Goal: Task Accomplishment & Management: Manage account settings

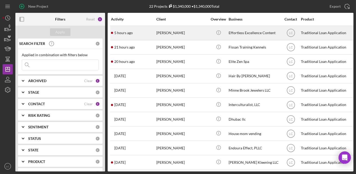
click at [179, 35] on div "[PERSON_NAME]" at bounding box center [181, 33] width 51 height 14
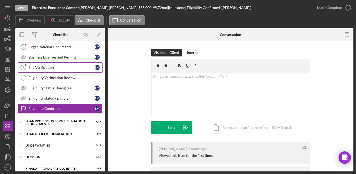
scroll to position [39, 0]
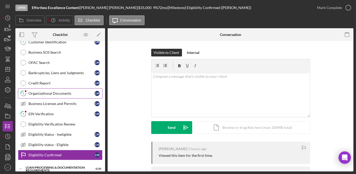
click at [45, 91] on div "Organizational Documents" at bounding box center [61, 93] width 66 height 4
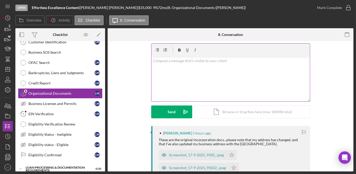
scroll to position [23, 0]
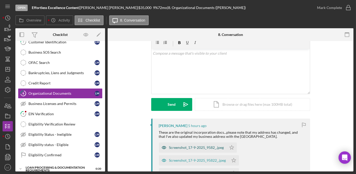
click at [183, 145] on div "Screenshot_17-9-2025_9582_.jpeg" at bounding box center [193, 147] width 68 height 10
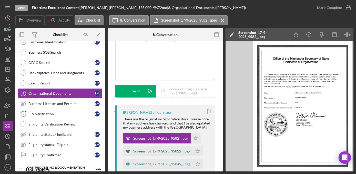
scroll to position [70, 0]
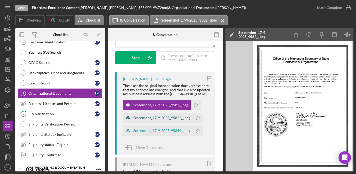
click at [152, 114] on div "Screenshot_17-9-2025_95822_.jpeg" at bounding box center [158, 117] width 70 height 10
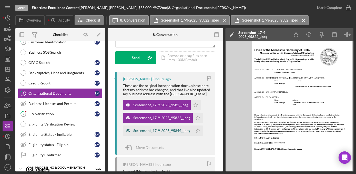
click at [158, 130] on div "Screenshot_17-9-2025_95849_.jpeg" at bounding box center [161, 130] width 57 height 4
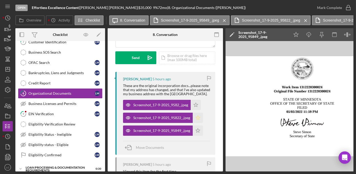
click at [199, 120] on icon "Icon/Star" at bounding box center [198, 117] width 10 height 10
click at [197, 102] on icon "Icon/Star" at bounding box center [196, 105] width 10 height 10
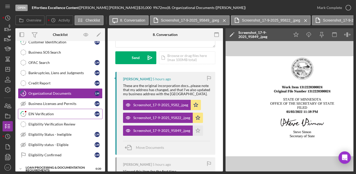
click at [55, 116] on link "9 EIN Verification [PERSON_NAME]" at bounding box center [60, 114] width 85 height 10
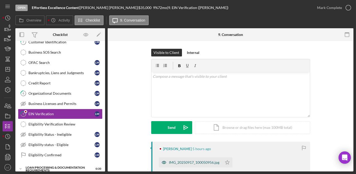
click at [187, 162] on div "IMG_20250917_100050956.jpg" at bounding box center [194, 162] width 50 height 4
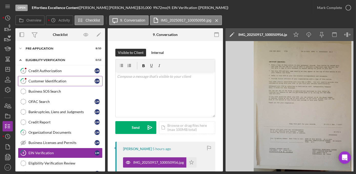
click at [51, 79] on div "Customer Identification" at bounding box center [61, 81] width 66 height 4
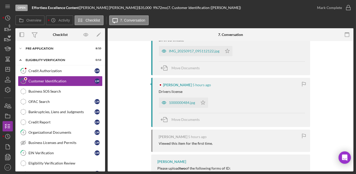
scroll to position [116, 0]
click at [177, 99] on div "1000000484.jpg" at bounding box center [182, 101] width 26 height 4
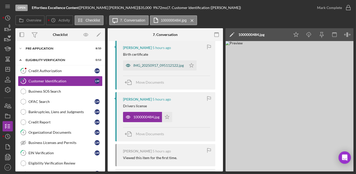
scroll to position [93, 0]
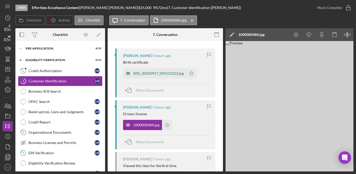
click at [162, 71] on div "IMG_20250917_095112122.jpg" at bounding box center [158, 73] width 50 height 4
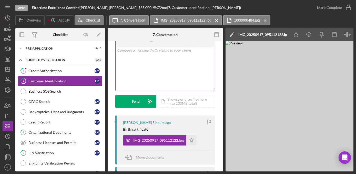
scroll to position [0, 0]
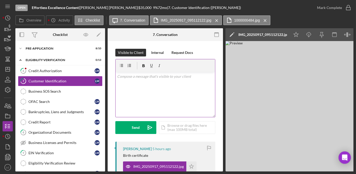
click at [159, 94] on div "v Color teal Color pink Remove color Add row above Add row below Add column bef…" at bounding box center [165, 94] width 99 height 45
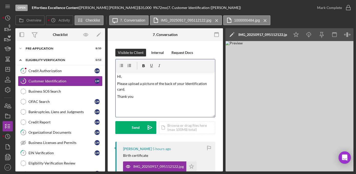
click at [188, 94] on p "Thank you" at bounding box center [165, 97] width 97 height 6
click at [139, 129] on div "Send" at bounding box center [136, 127] width 8 height 13
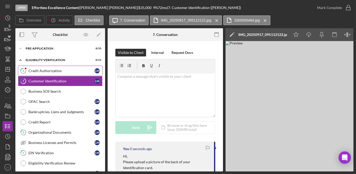
click at [53, 72] on div "Credit Authorization" at bounding box center [61, 71] width 66 height 4
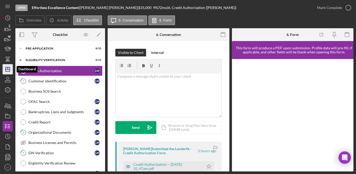
click at [10, 70] on icon "Icon/Dashboard" at bounding box center [7, 69] width 13 height 13
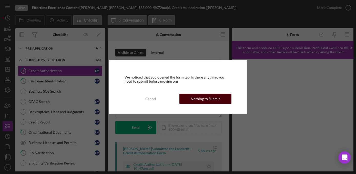
click at [203, 98] on div "Nothing to Submit" at bounding box center [205, 99] width 29 height 10
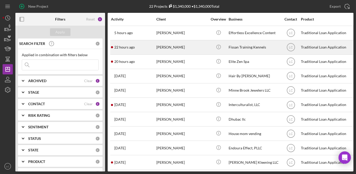
click at [194, 49] on div "[PERSON_NAME]" at bounding box center [181, 47] width 51 height 14
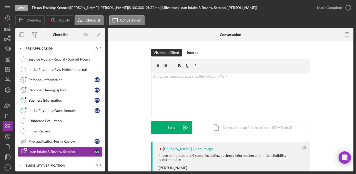
scroll to position [44, 0]
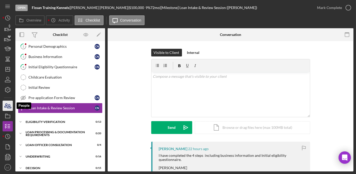
click at [7, 105] on icon "button" at bounding box center [6, 106] width 3 height 4
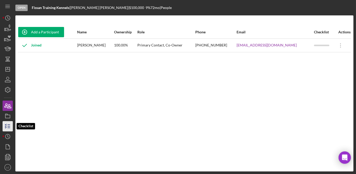
click at [7, 127] on icon "button" at bounding box center [7, 126] width 13 height 13
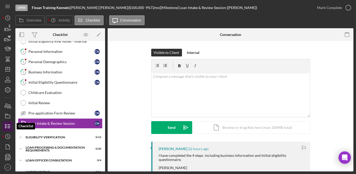
scroll to position [44, 0]
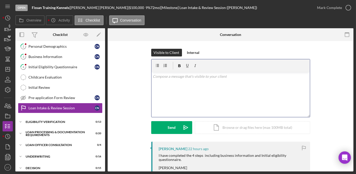
click at [245, 93] on div "v Color teal Color pink Remove color Add row above Add row below Add column bef…" at bounding box center [230, 94] width 158 height 45
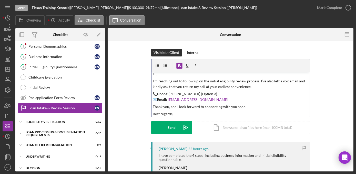
scroll to position [0, 0]
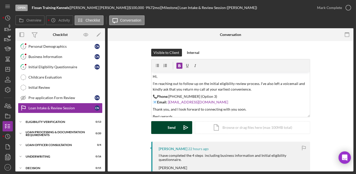
click at [167, 125] on button "Send Icon/icon-invite-send" at bounding box center [171, 127] width 41 height 13
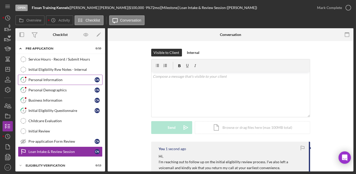
click at [45, 81] on div "Personal Information" at bounding box center [61, 80] width 66 height 4
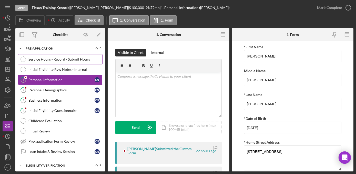
click at [43, 60] on div "Service Hours - Record / Submit Hours" at bounding box center [65, 59] width 74 height 4
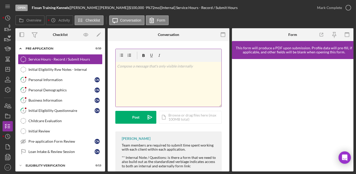
click at [138, 89] on div "v Color teal Color pink Remove color Add row above Add row below Add column bef…" at bounding box center [169, 84] width 106 height 45
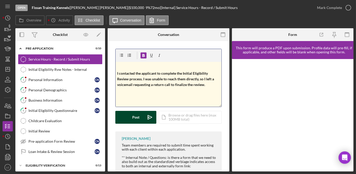
click at [135, 118] on div "Post" at bounding box center [135, 117] width 7 height 13
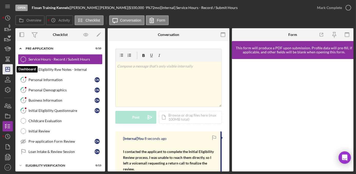
click at [8, 68] on line "button" at bounding box center [8, 68] width 0 height 2
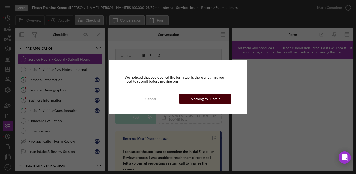
click at [198, 101] on div "Nothing to Submit" at bounding box center [205, 99] width 29 height 10
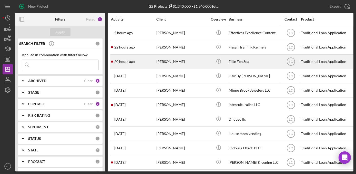
click at [182, 56] on div "[PERSON_NAME]" at bounding box center [181, 62] width 51 height 14
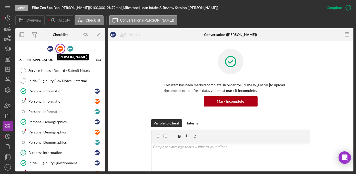
click at [60, 49] on div "P V" at bounding box center [60, 49] width 6 height 6
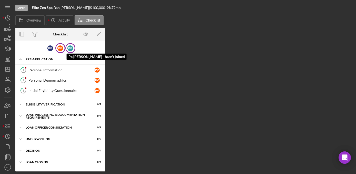
click at [70, 47] on div "P V" at bounding box center [70, 48] width 6 height 6
click at [59, 48] on div "P V" at bounding box center [60, 48] width 6 height 6
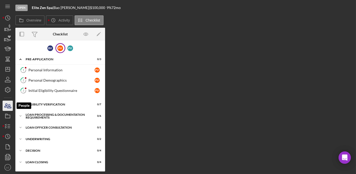
click at [9, 101] on icon "button" at bounding box center [7, 105] width 13 height 13
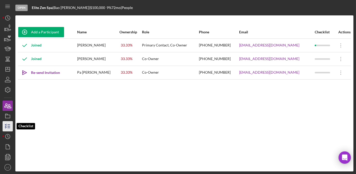
click at [10, 124] on icon "button" at bounding box center [7, 126] width 13 height 13
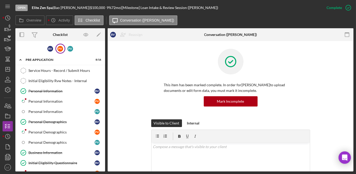
click at [63, 47] on div "P V" at bounding box center [60, 49] width 10 height 10
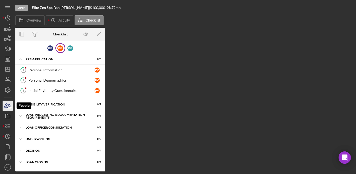
click at [8, 106] on icon "button" at bounding box center [7, 105] width 13 height 13
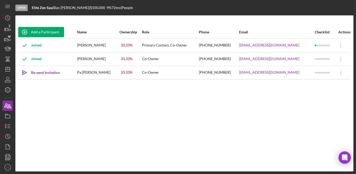
click at [2, 126] on div "Open Elite Zen Spa | [PERSON_NAME] | $100,000 $100,000 9 % 72 mo | People Add a…" at bounding box center [178, 87] width 356 height 174
click at [6, 127] on icon "button" at bounding box center [7, 126] width 13 height 13
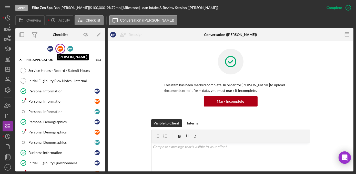
click at [57, 48] on div "P V" at bounding box center [60, 49] width 6 height 6
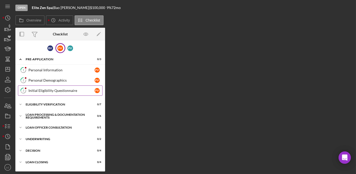
click at [64, 92] on link "3 Initial Eligibility Questionnaire P V" at bounding box center [60, 90] width 85 height 10
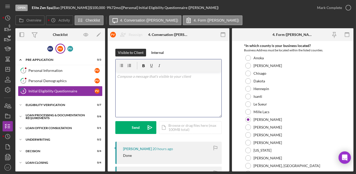
click at [147, 96] on div "v Color teal Color pink Remove color Add row above Add row below Add column bef…" at bounding box center [169, 94] width 106 height 45
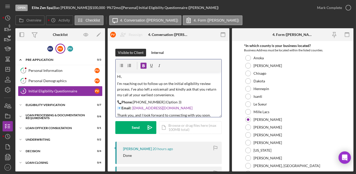
scroll to position [14, 0]
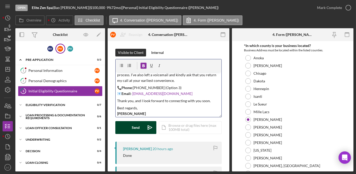
click at [137, 127] on div "Send" at bounding box center [136, 127] width 8 height 13
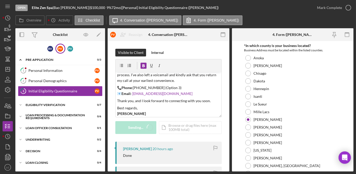
scroll to position [0, 0]
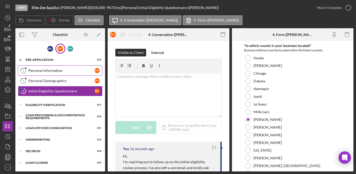
click at [57, 71] on div "Personal Information" at bounding box center [61, 70] width 66 height 4
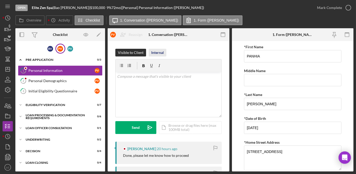
click at [159, 52] on div "Internal" at bounding box center [157, 53] width 13 height 8
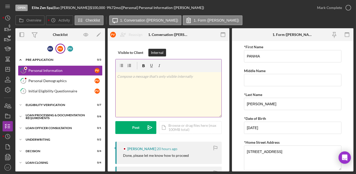
click at [159, 79] on div "v Color teal Color pink Remove color Add row above Add row below Add column bef…" at bounding box center [169, 94] width 106 height 45
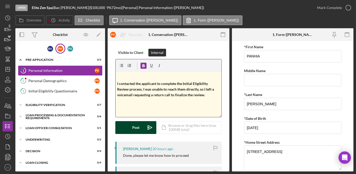
click at [130, 124] on button "Post Icon/icon-invite-send" at bounding box center [135, 127] width 41 height 13
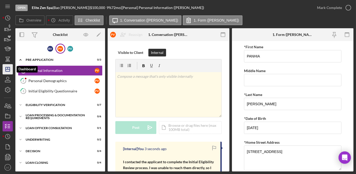
click at [6, 69] on line "button" at bounding box center [8, 69] width 4 height 0
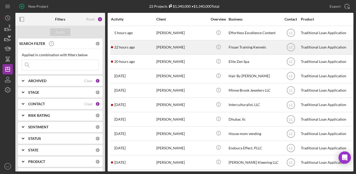
click at [171, 50] on div "[PERSON_NAME]" at bounding box center [181, 47] width 51 height 14
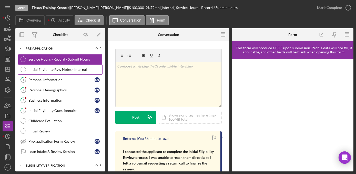
drag, startPoint x: 42, startPoint y: 77, endPoint x: 42, endPoint y: 74, distance: 3.1
click at [42, 77] on link "1 Personal Information C N" at bounding box center [60, 80] width 85 height 10
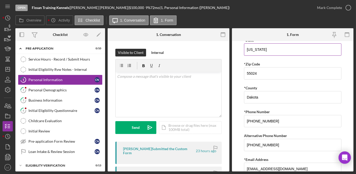
scroll to position [183, 0]
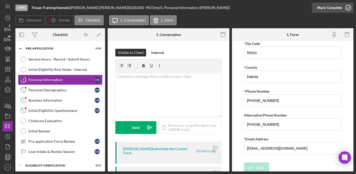
click at [346, 8] on icon "button" at bounding box center [348, 7] width 13 height 13
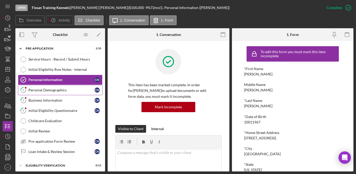
click at [64, 88] on div "Personal Demographics" at bounding box center [61, 90] width 66 height 4
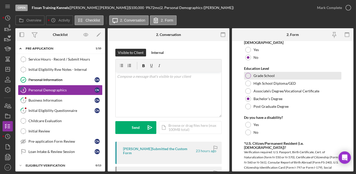
scroll to position [233, 0]
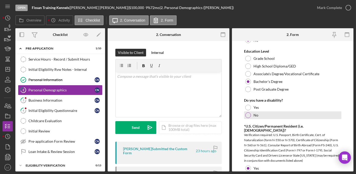
click at [289, 117] on div "No" at bounding box center [292, 115] width 97 height 8
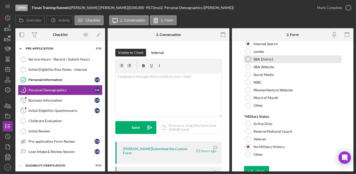
scroll to position [552, 0]
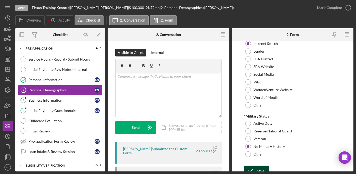
click at [264, 166] on button "Save" at bounding box center [256, 171] width 25 height 10
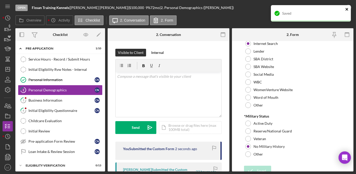
click at [347, 11] on icon "close" at bounding box center [347, 9] width 4 height 4
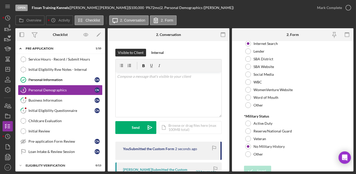
click at [347, 9] on div "Saved" at bounding box center [311, 15] width 82 height 23
click at [347, 9] on icon "button" at bounding box center [348, 7] width 13 height 13
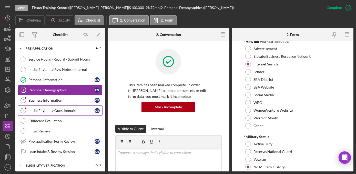
scroll to position [573, 0]
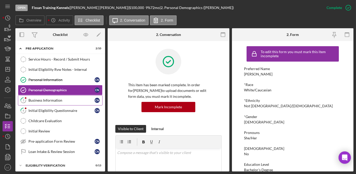
click at [58, 100] on div "Business Information" at bounding box center [61, 100] width 66 height 4
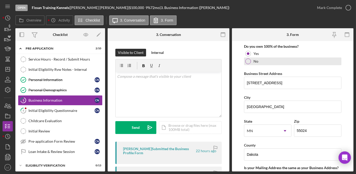
scroll to position [279, 0]
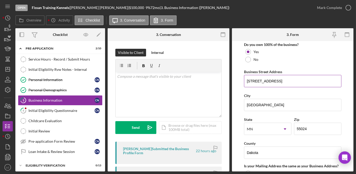
click at [269, 80] on input "[STREET_ADDRESS]" at bounding box center [292, 81] width 97 height 12
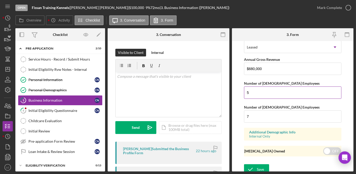
scroll to position [531, 0]
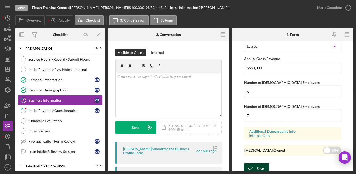
type input "[STREET_ADDRESS]"
click at [261, 163] on div "Save" at bounding box center [260, 168] width 7 height 10
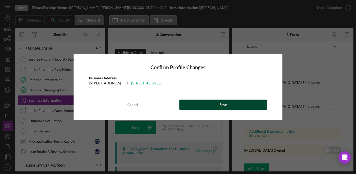
click at [254, 104] on button "Save" at bounding box center [223, 104] width 88 height 10
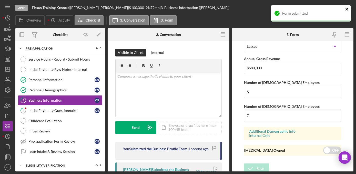
click at [347, 10] on icon "close" at bounding box center [346, 9] width 3 height 3
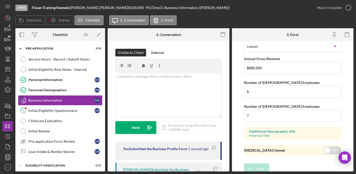
click at [347, 5] on div "Form submitted" at bounding box center [311, 15] width 82 height 23
click at [347, 7] on icon "button" at bounding box center [348, 7] width 13 height 13
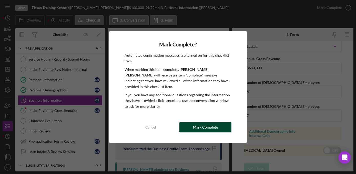
click at [203, 124] on div "Mark Complete" at bounding box center [205, 127] width 25 height 10
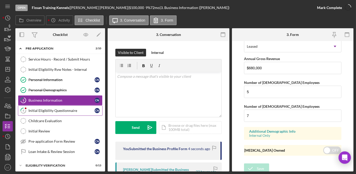
scroll to position [315, 0]
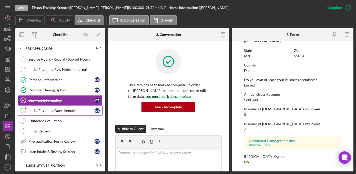
click at [34, 107] on link "4 Initial Eligibility Questionnaire C N" at bounding box center [60, 110] width 85 height 10
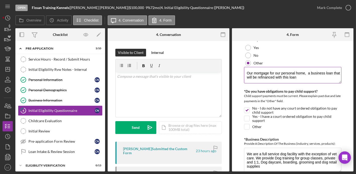
scroll to position [792, 0]
drag, startPoint x: 306, startPoint y: 69, endPoint x: 237, endPoint y: 63, distance: 69.0
click at [237, 63] on form "*In which county is your business located? Business Address must be located wit…" at bounding box center [293, 106] width 122 height 130
click at [153, 52] on div "Internal" at bounding box center [157, 53] width 13 height 8
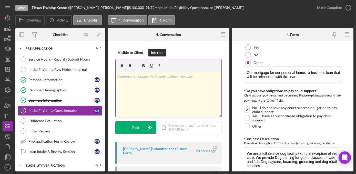
click at [156, 84] on div "v Color teal Color pink Remove color Add row above Add row below Add column bef…" at bounding box center [169, 94] width 106 height 45
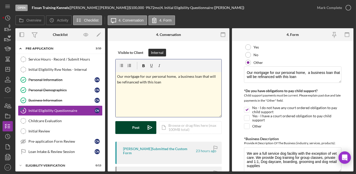
drag, startPoint x: 135, startPoint y: 126, endPoint x: 135, endPoint y: 138, distance: 11.6
click at [135, 126] on div "Post" at bounding box center [135, 127] width 7 height 13
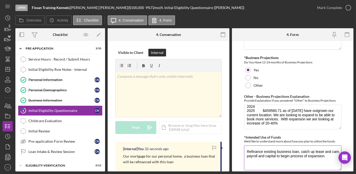
scroll to position [1001, 0]
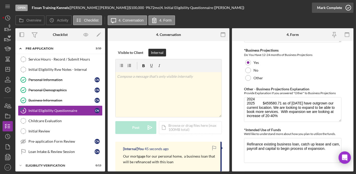
click at [347, 6] on icon "button" at bounding box center [348, 7] width 13 height 13
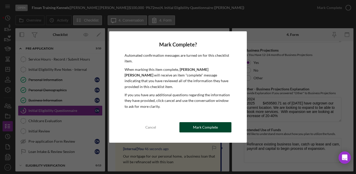
click at [197, 126] on div "Mark Complete" at bounding box center [205, 127] width 25 height 10
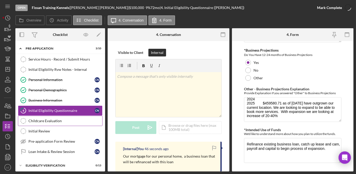
scroll to position [1021, 0]
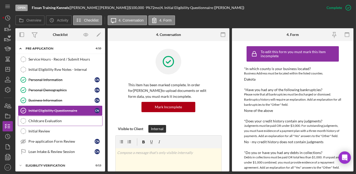
click at [69, 119] on div "Childcare Evaluation" at bounding box center [65, 121] width 74 height 4
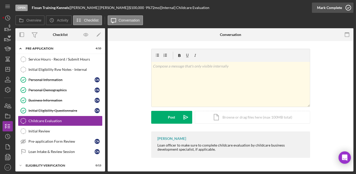
click at [349, 8] on icon "button" at bounding box center [348, 7] width 13 height 13
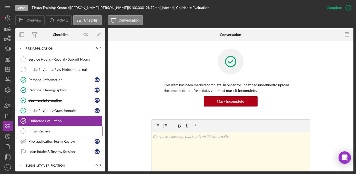
drag, startPoint x: 59, startPoint y: 131, endPoint x: 68, endPoint y: 131, distance: 8.2
click at [59, 131] on div "Initial Review" at bounding box center [65, 131] width 74 height 4
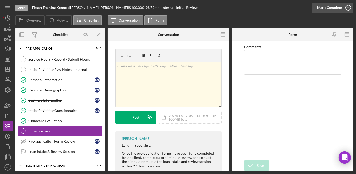
click at [348, 8] on polyline "button" at bounding box center [348, 7] width 2 height 1
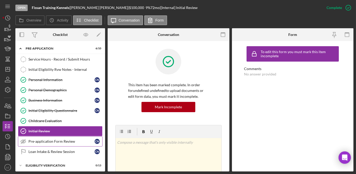
click at [69, 140] on div "Pre-application Form Review" at bounding box center [61, 141] width 66 height 4
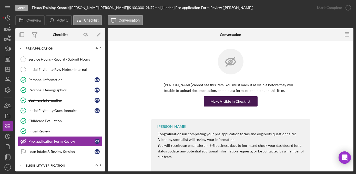
click at [227, 104] on div "Make Visible in Checklist" at bounding box center [231, 101] width 40 height 10
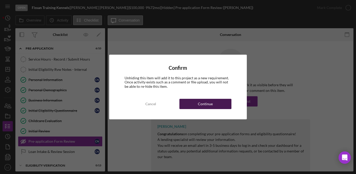
click at [217, 104] on button "Continue" at bounding box center [205, 104] width 52 height 10
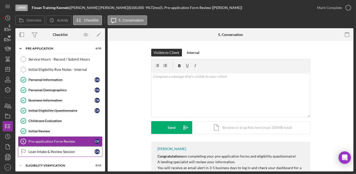
click at [42, 150] on div "Loan Intake & Review Session" at bounding box center [61, 151] width 66 height 4
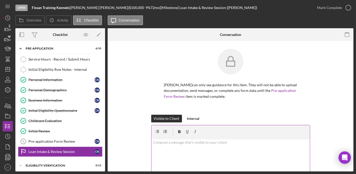
click at [164, 152] on div "v Color teal Color pink Remove color Add row above Add row below Add column bef…" at bounding box center [230, 160] width 158 height 45
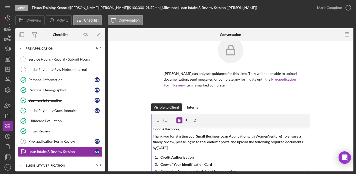
scroll to position [23, 0]
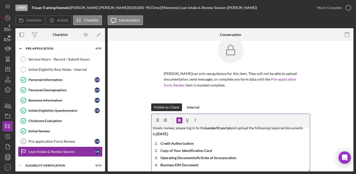
click at [168, 133] on strong "[DATE]" at bounding box center [162, 133] width 11 height 4
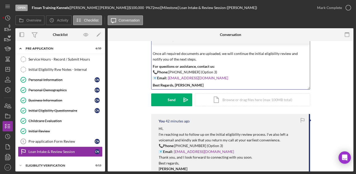
scroll to position [105, 0]
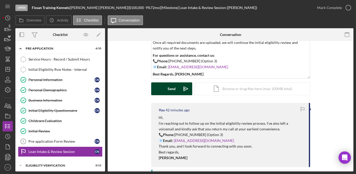
click at [168, 88] on div "Send" at bounding box center [172, 88] width 8 height 13
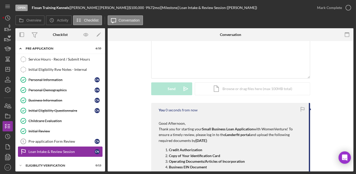
scroll to position [0, 0]
click at [59, 141] on div "Pre-application Form Review" at bounding box center [61, 141] width 66 height 4
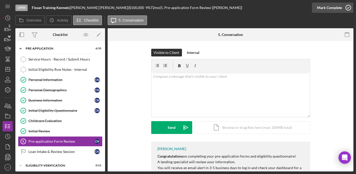
click at [348, 8] on polyline "button" at bounding box center [348, 7] width 2 height 1
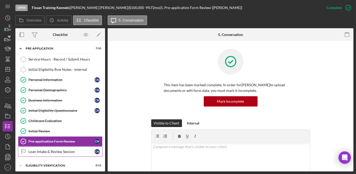
drag, startPoint x: 68, startPoint y: 151, endPoint x: 87, endPoint y: 146, distance: 19.4
click at [68, 152] on div "Loan Intake & Review Session" at bounding box center [61, 151] width 66 height 4
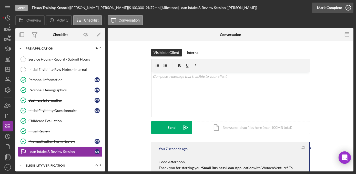
click at [348, 6] on icon "button" at bounding box center [348, 7] width 13 height 13
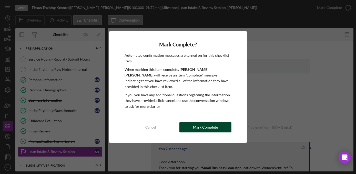
click at [221, 124] on button "Mark Complete" at bounding box center [205, 127] width 52 height 10
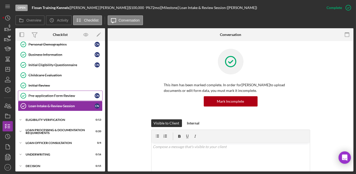
scroll to position [46, 0]
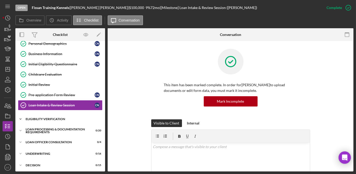
click at [55, 117] on div "Eligibility Verification" at bounding box center [62, 118] width 73 height 3
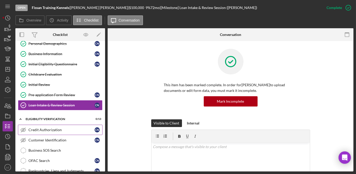
click at [50, 130] on div "Credit Authorization" at bounding box center [61, 130] width 66 height 4
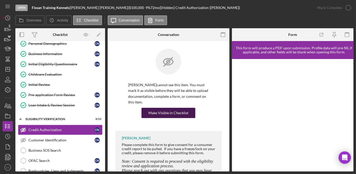
click at [161, 115] on div "Make Visible in Checklist" at bounding box center [168, 113] width 40 height 10
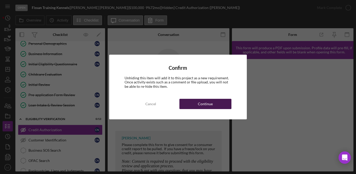
click at [187, 102] on button "Continue" at bounding box center [205, 104] width 52 height 10
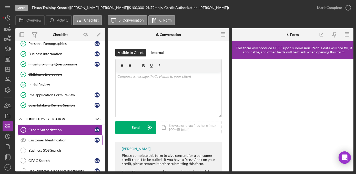
click at [57, 135] on link "Customer Identification Customer Identification C N" at bounding box center [60, 140] width 85 height 10
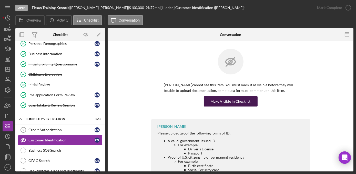
click at [211, 101] on div "Make Visible in Checklist" at bounding box center [231, 101] width 40 height 10
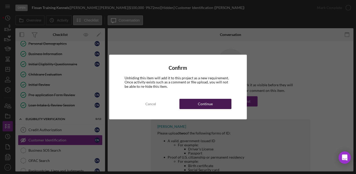
click at [205, 106] on div "Continue" at bounding box center [205, 104] width 15 height 10
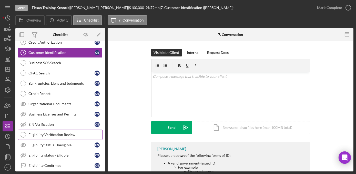
scroll to position [116, 0]
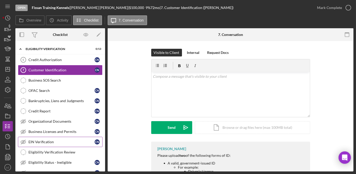
click at [56, 137] on link "EIN Verification EIN Verification C N" at bounding box center [60, 142] width 85 height 10
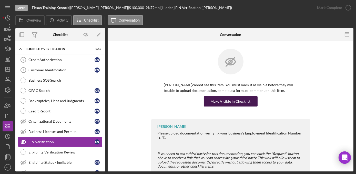
click at [211, 102] on button "Make Visible in Checklist" at bounding box center [231, 101] width 54 height 10
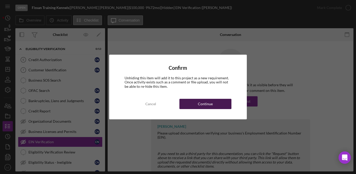
click at [191, 106] on button "Continue" at bounding box center [205, 104] width 52 height 10
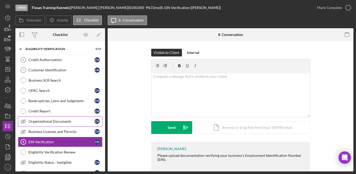
click at [58, 119] on div "Organizational Documents" at bounding box center [61, 121] width 66 height 4
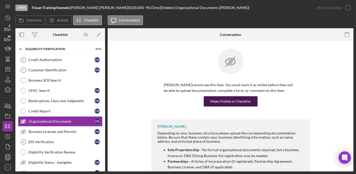
click at [223, 103] on div "Make Visible in Checklist" at bounding box center [231, 101] width 40 height 10
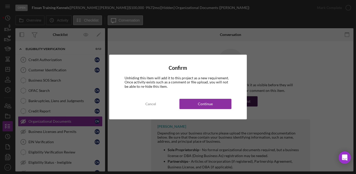
click at [223, 103] on button "Continue" at bounding box center [205, 104] width 52 height 10
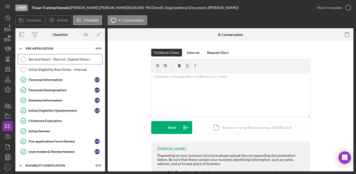
click at [63, 63] on link "Service Hours - Record / Submit Hours Service Hours - Record / Submit Hours" at bounding box center [60, 59] width 85 height 10
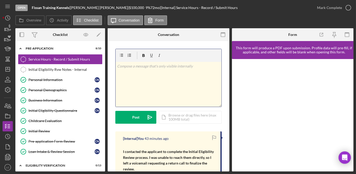
click at [143, 73] on div "v Color teal Color pink Remove color Add row above Add row below Add column bef…" at bounding box center [169, 84] width 106 height 45
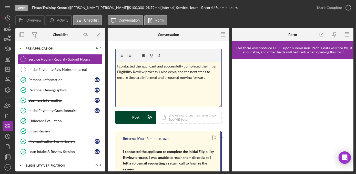
click at [129, 118] on button "Post Icon/icon-invite-send" at bounding box center [135, 117] width 41 height 13
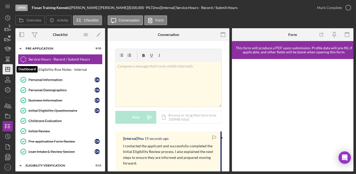
click at [8, 71] on icon "Icon/Dashboard" at bounding box center [7, 69] width 13 height 13
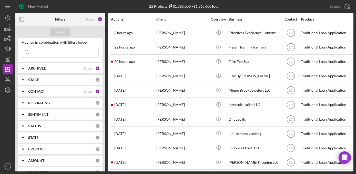
scroll to position [23, 0]
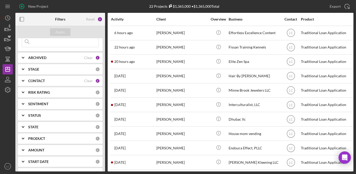
click at [27, 81] on icon "Icon/Expander" at bounding box center [23, 80] width 13 height 13
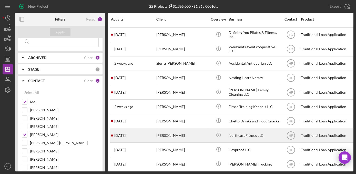
scroll to position [174, 0]
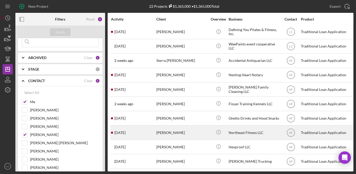
click at [262, 131] on div "Northeast Fitness LLC" at bounding box center [254, 133] width 51 height 14
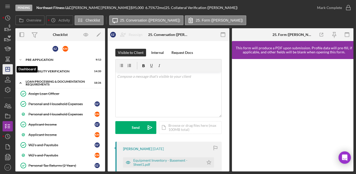
click at [8, 65] on icon "Icon/Dashboard" at bounding box center [7, 69] width 13 height 13
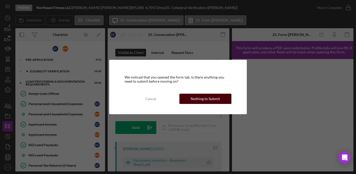
click at [207, 95] on div "Nothing to Submit" at bounding box center [205, 99] width 29 height 10
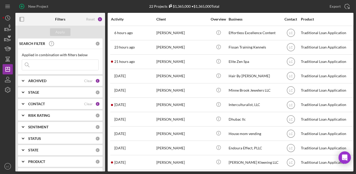
click at [36, 102] on b "CONTACT" at bounding box center [36, 104] width 17 height 4
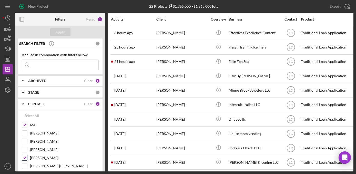
click at [26, 157] on input "[PERSON_NAME]" at bounding box center [24, 157] width 5 height 5
checkbox input "false"
click at [54, 30] on button "Apply" at bounding box center [60, 32] width 20 height 8
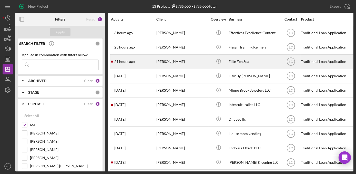
click at [204, 61] on div "[PERSON_NAME]" at bounding box center [181, 62] width 51 height 14
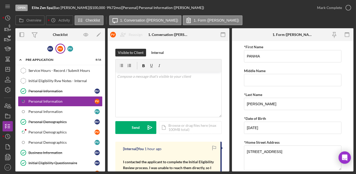
click at [56, 49] on div "P V" at bounding box center [60, 49] width 10 height 10
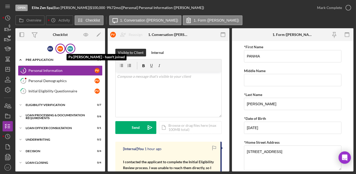
click at [70, 47] on div "P V" at bounding box center [70, 49] width 6 height 6
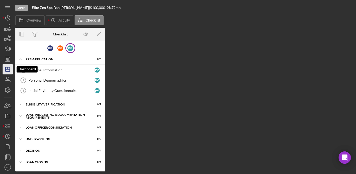
click at [9, 70] on icon "Icon/Dashboard" at bounding box center [7, 69] width 13 height 13
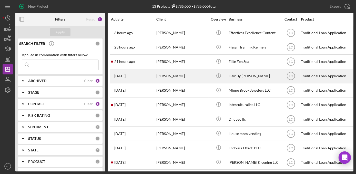
click at [179, 75] on div "[PERSON_NAME]" at bounding box center [181, 76] width 51 height 14
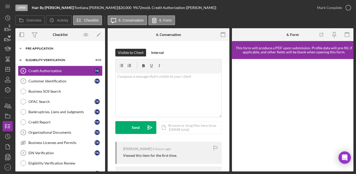
click at [21, 48] on polyline at bounding box center [21, 48] width 2 height 1
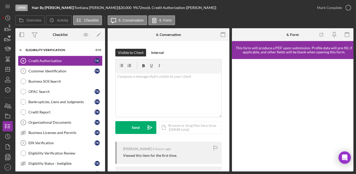
scroll to position [116, 0]
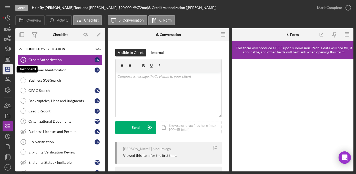
click at [6, 69] on icon "Icon/Dashboard" at bounding box center [7, 69] width 13 height 13
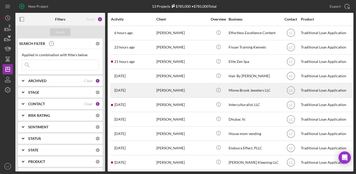
click at [158, 96] on div "[PERSON_NAME]" at bounding box center [181, 91] width 51 height 14
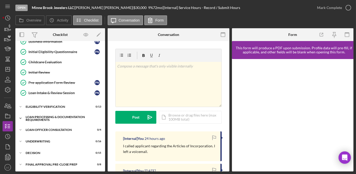
scroll to position [70, 0]
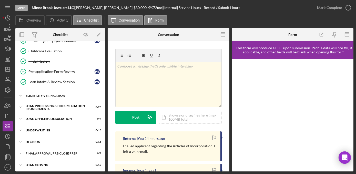
click at [21, 93] on icon "Icon/Expander" at bounding box center [20, 95] width 10 height 10
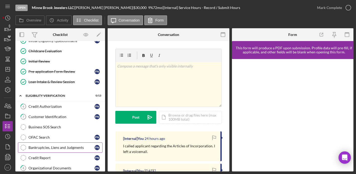
scroll to position [116, 0]
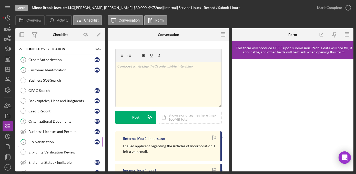
click at [50, 140] on div "EIN Verification" at bounding box center [61, 142] width 66 height 4
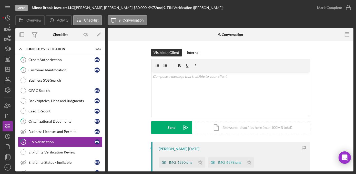
click at [174, 162] on div "IMG_6580.png" at bounding box center [180, 162] width 23 height 4
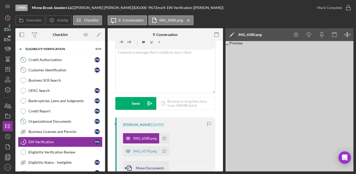
scroll to position [46, 0]
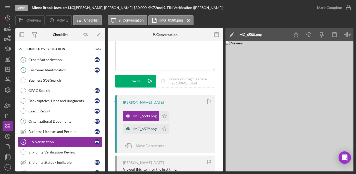
click at [140, 129] on div "IMG_6579.png" at bounding box center [144, 129] width 23 height 4
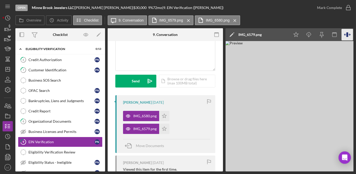
click at [345, 36] on icon "button" at bounding box center [348, 35] width 12 height 12
click at [344, 34] on div "Icon/Edit IMG_6579.png" at bounding box center [334, 34] width 218 height 13
click at [231, 36] on polygon at bounding box center [232, 35] width 4 height 4
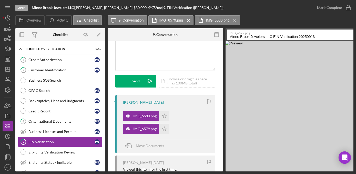
click at [348, 34] on label "IMG_6579.png" at bounding box center [360, 32] width 261 height 5
click at [348, 34] on input "Minne Brook Jewelers LLC EIN Verification 20250913" at bounding box center [359, 34] width 264 height 10
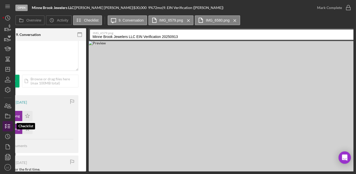
click at [4, 126] on icon "button" at bounding box center [7, 126] width 13 height 13
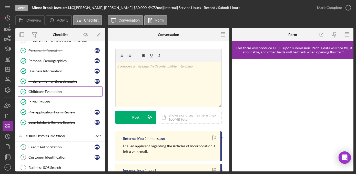
scroll to position [70, 0]
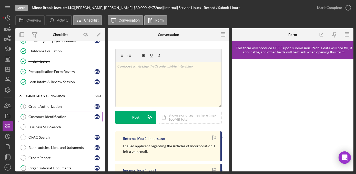
click at [35, 116] on div "Customer Identification" at bounding box center [61, 117] width 66 height 4
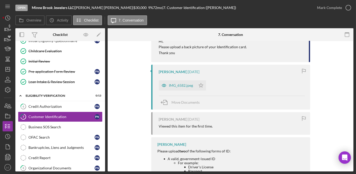
scroll to position [116, 0]
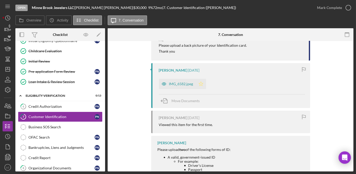
click at [196, 86] on icon "Icon/Star" at bounding box center [201, 84] width 10 height 10
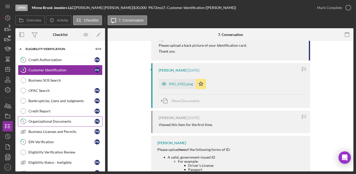
click at [50, 119] on div "Organizational Documents" at bounding box center [61, 121] width 66 height 4
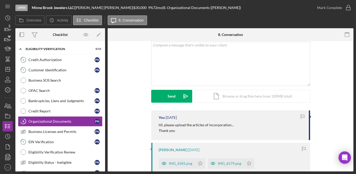
scroll to position [70, 0]
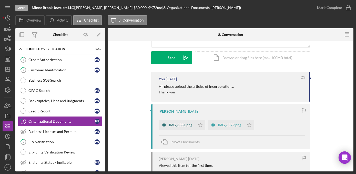
click at [172, 129] on div "IMG_6581.png" at bounding box center [177, 125] width 36 height 10
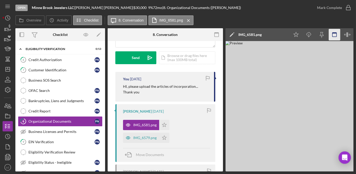
click at [336, 34] on icon "button" at bounding box center [335, 35] width 12 height 12
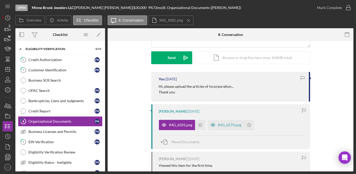
click at [347, 35] on icon "button" at bounding box center [347, 35] width 12 height 12
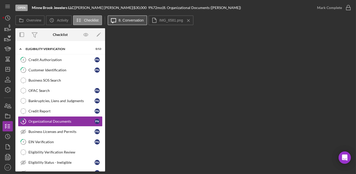
click at [136, 23] on button "Icon/Message 8. Conversation" at bounding box center [127, 20] width 39 height 10
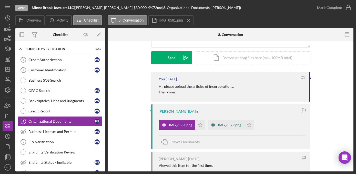
click at [228, 127] on div "IMG_6579.png" at bounding box center [226, 125] width 36 height 10
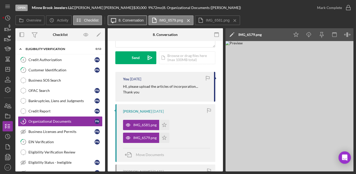
click at [110, 23] on icon "Icon/Message" at bounding box center [113, 20] width 13 height 13
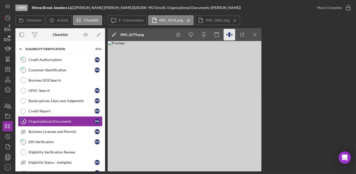
click at [232, 35] on icon "button" at bounding box center [232, 35] width 2 height 2
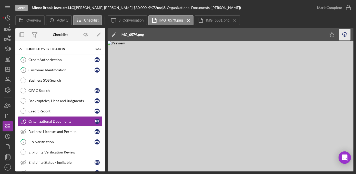
click at [344, 35] on icon "Icon/Download" at bounding box center [345, 35] width 12 height 12
click at [124, 22] on label "8. Conversation" at bounding box center [131, 20] width 25 height 4
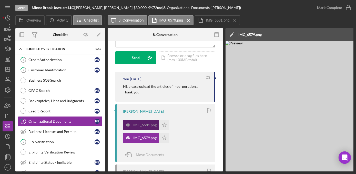
click at [149, 125] on div "IMG_6581.png" at bounding box center [144, 125] width 23 height 4
click at [149, 138] on div "IMG_6579.png" at bounding box center [144, 138] width 23 height 4
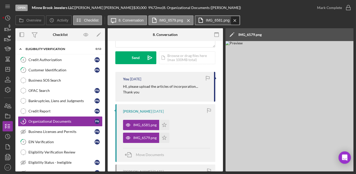
click at [232, 20] on icon "Icon/Menu Close" at bounding box center [234, 20] width 9 height 13
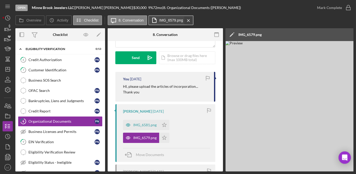
click at [189, 18] on icon "Icon/Menu Close" at bounding box center [188, 20] width 9 height 13
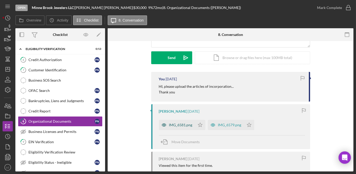
click at [183, 123] on div "IMG_6581.png" at bounding box center [180, 125] width 23 height 4
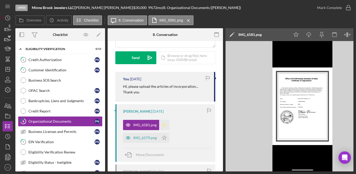
click at [163, 127] on icon "Icon/Star" at bounding box center [164, 125] width 10 height 10
click at [162, 137] on polygon "button" at bounding box center [164, 137] width 4 height 4
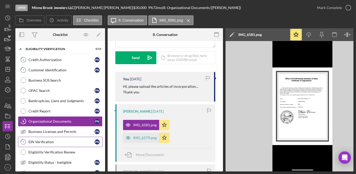
click at [65, 140] on div "EIN Verification" at bounding box center [61, 142] width 66 height 4
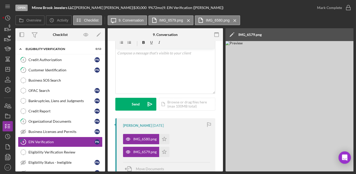
scroll to position [46, 0]
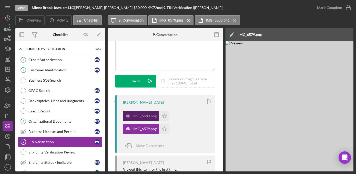
click at [149, 119] on div "IMG_6580.png" at bounding box center [141, 116] width 36 height 10
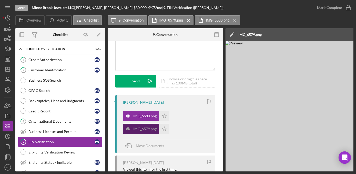
click at [147, 129] on div "IMG_6579.png" at bounding box center [144, 129] width 23 height 4
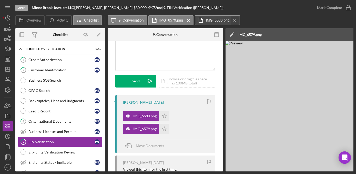
click at [235, 19] on icon "Icon/Menu Close" at bounding box center [234, 20] width 9 height 13
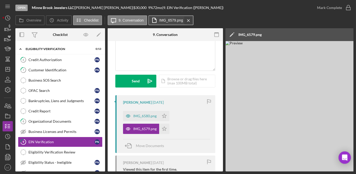
click at [190, 22] on icon "Icon/Menu Close" at bounding box center [188, 20] width 9 height 13
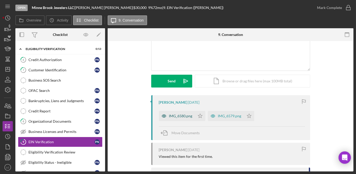
click at [181, 116] on div "IMG_6580.png" at bounding box center [180, 116] width 23 height 4
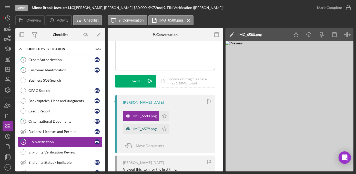
click at [148, 129] on div "IMG_6579.png" at bounding box center [144, 129] width 23 height 4
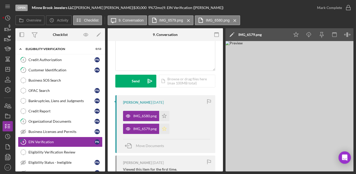
click at [168, 127] on icon "Icon/Star" at bounding box center [164, 129] width 10 height 10
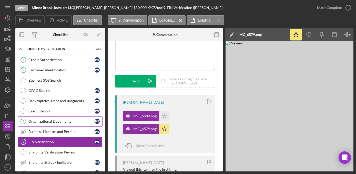
click at [69, 119] on div "Organizational Documents" at bounding box center [61, 121] width 66 height 4
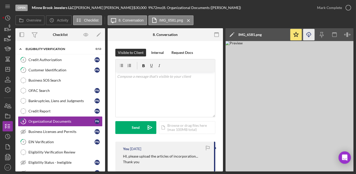
click at [308, 34] on icon "Icon/Download" at bounding box center [309, 35] width 12 height 12
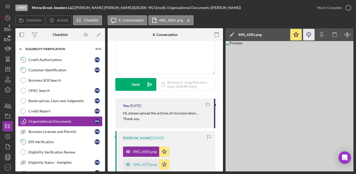
scroll to position [70, 0]
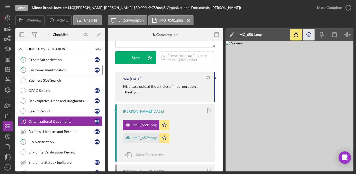
click at [45, 71] on link "7 Customer Identification P N" at bounding box center [60, 70] width 85 height 10
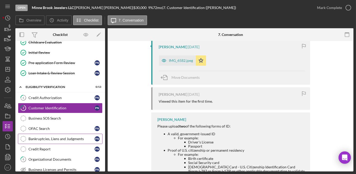
scroll to position [70, 0]
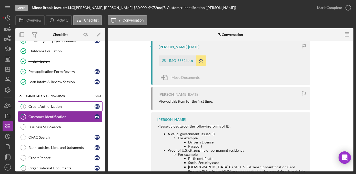
click at [66, 109] on link "6 Credit Authorization P N" at bounding box center [60, 106] width 85 height 10
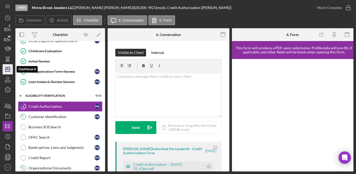
click at [6, 73] on icon "Icon/Dashboard" at bounding box center [7, 69] width 13 height 13
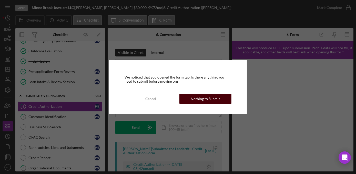
click at [204, 102] on div "Nothing to Submit" at bounding box center [205, 99] width 29 height 10
